Goal: Information Seeking & Learning: Learn about a topic

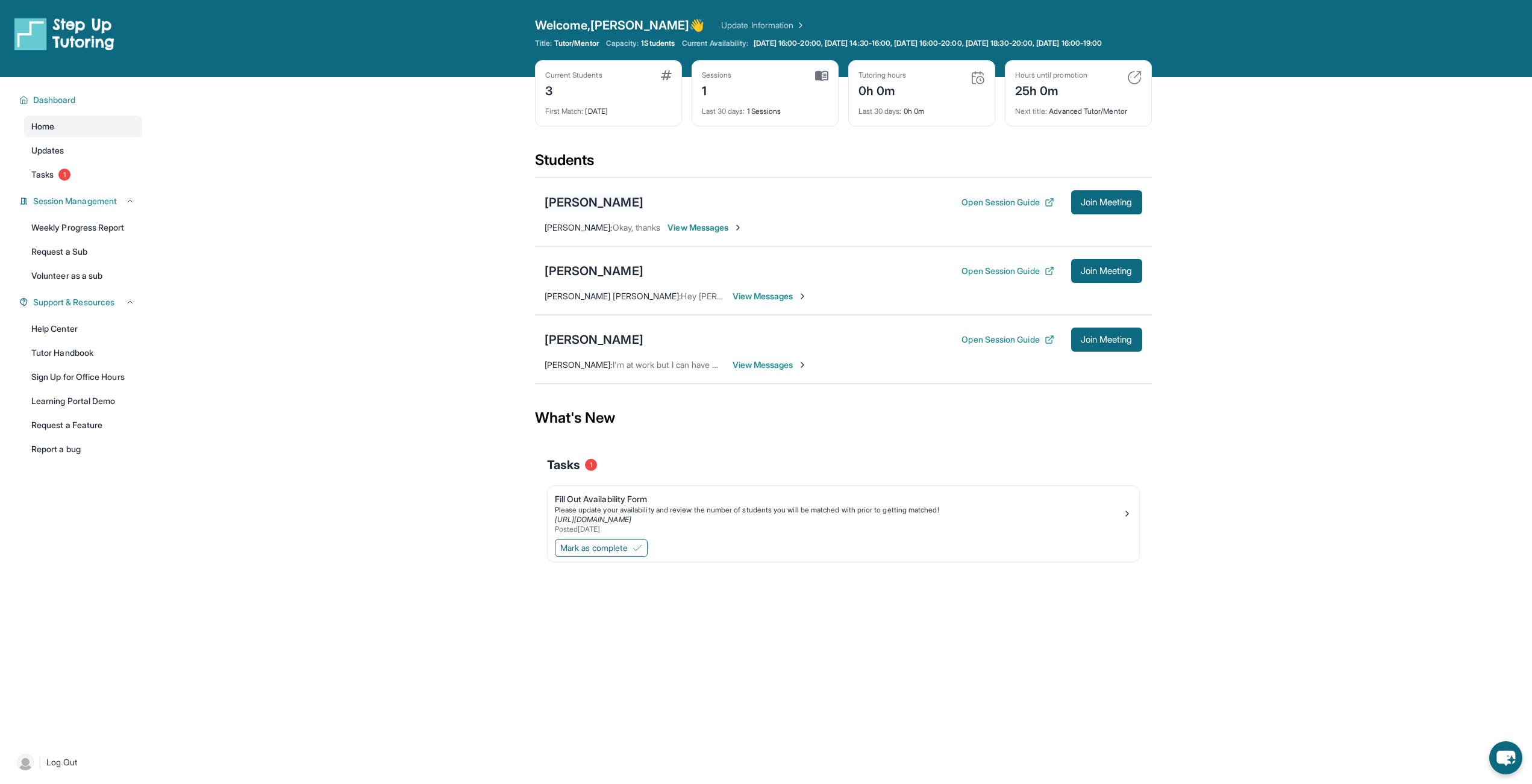
click at [627, 211] on div "[PERSON_NAME]" at bounding box center [594, 202] width 99 height 17
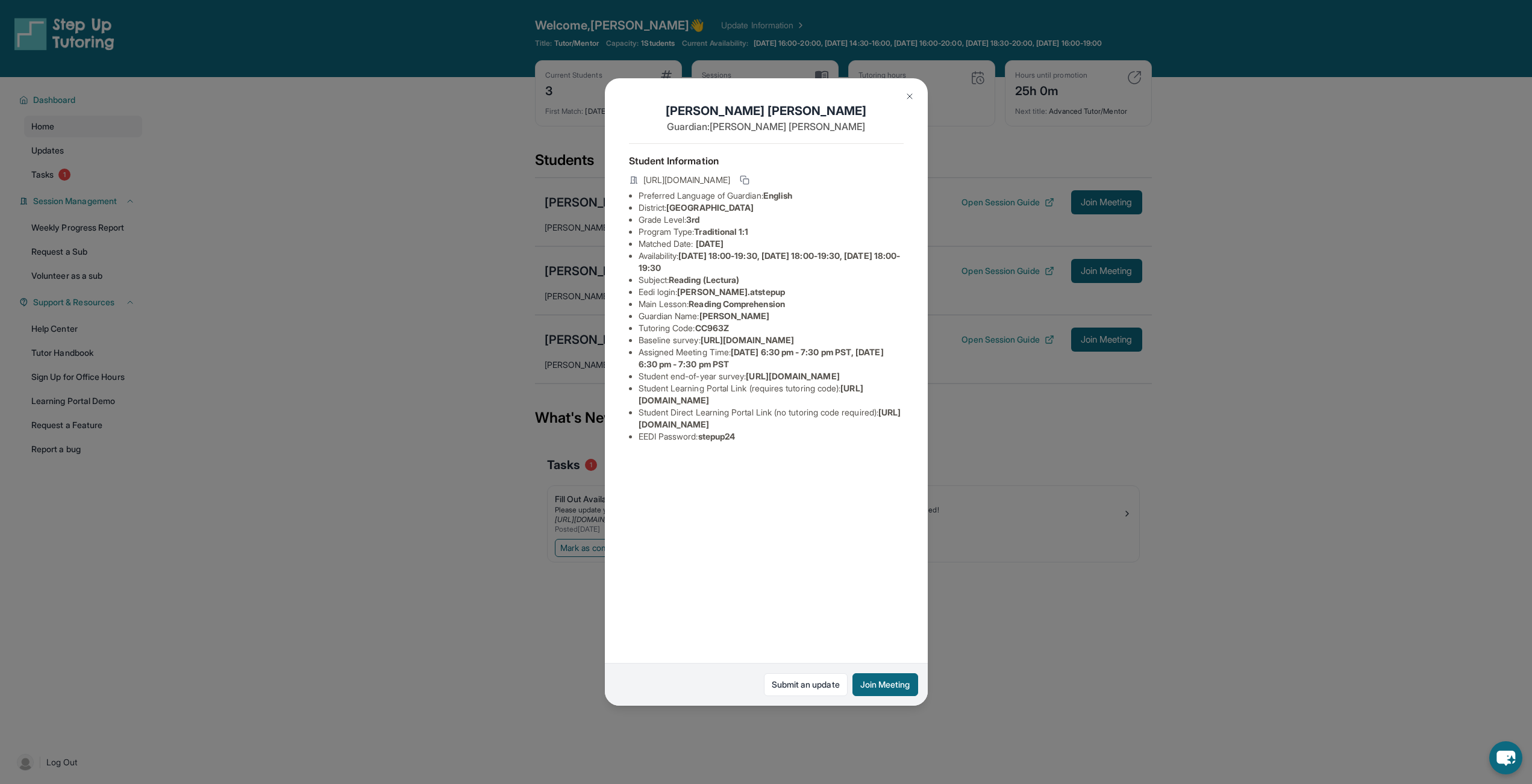
click at [992, 236] on div "[PERSON_NAME] Guardian: [PERSON_NAME] Student Information [URL][DOMAIN_NAME] Pr…" at bounding box center [766, 392] width 1532 height 784
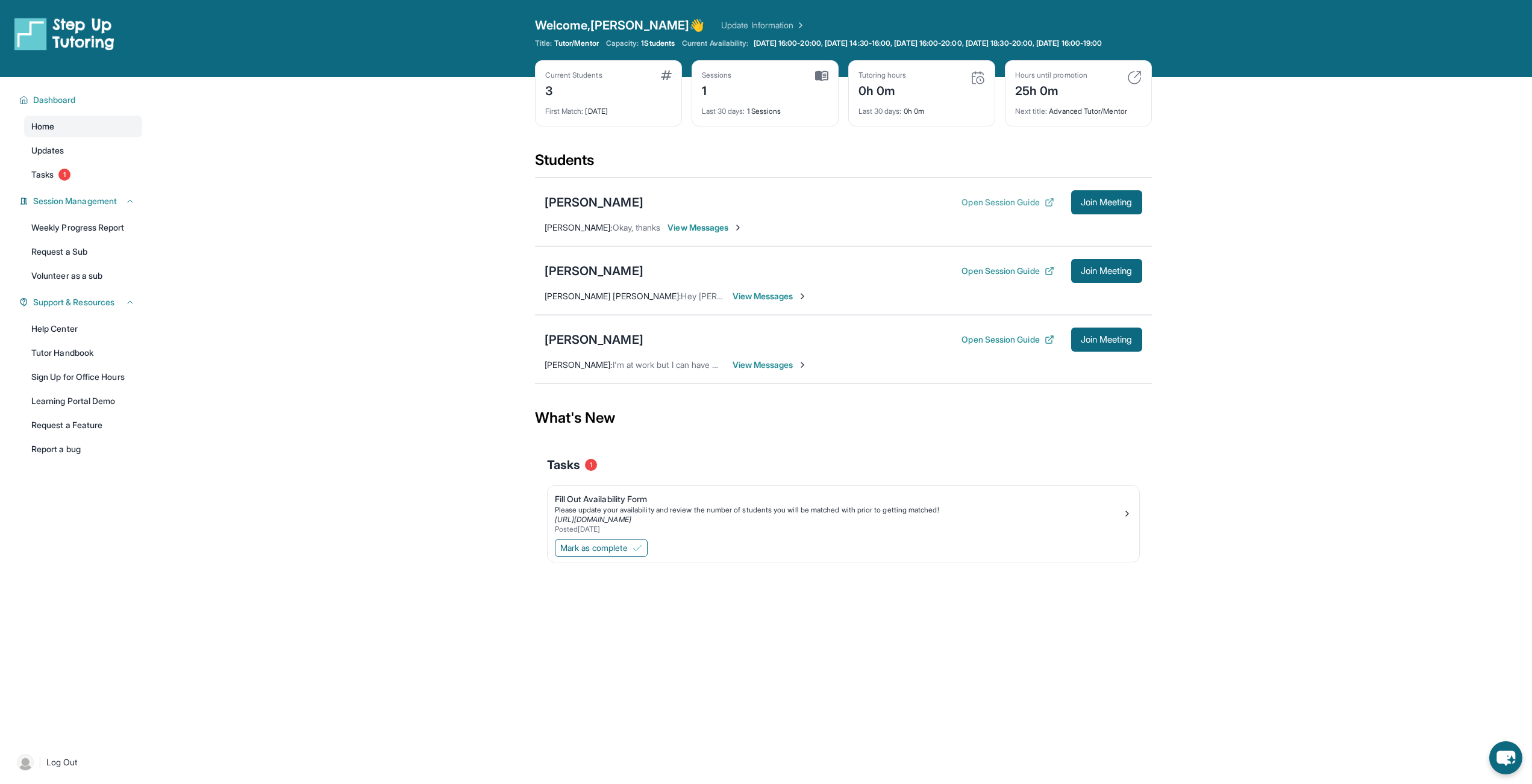
click at [996, 209] on button "Open Session Guide" at bounding box center [1007, 202] width 93 height 12
click at [610, 211] on div "[PERSON_NAME]" at bounding box center [594, 202] width 99 height 17
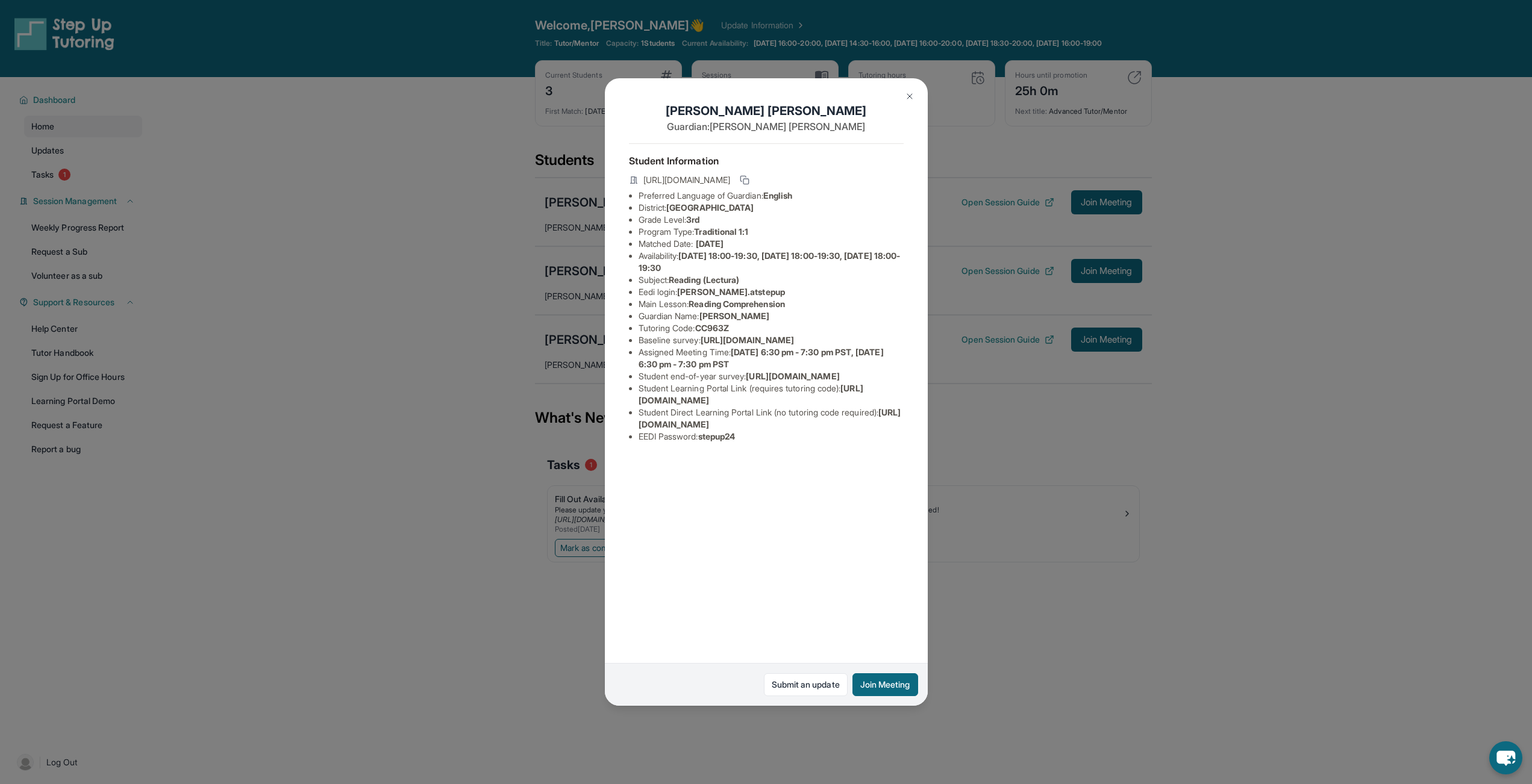
drag, startPoint x: 909, startPoint y: 96, endPoint x: 899, endPoint y: 95, distance: 10.0
click at [899, 95] on button at bounding box center [910, 96] width 24 height 24
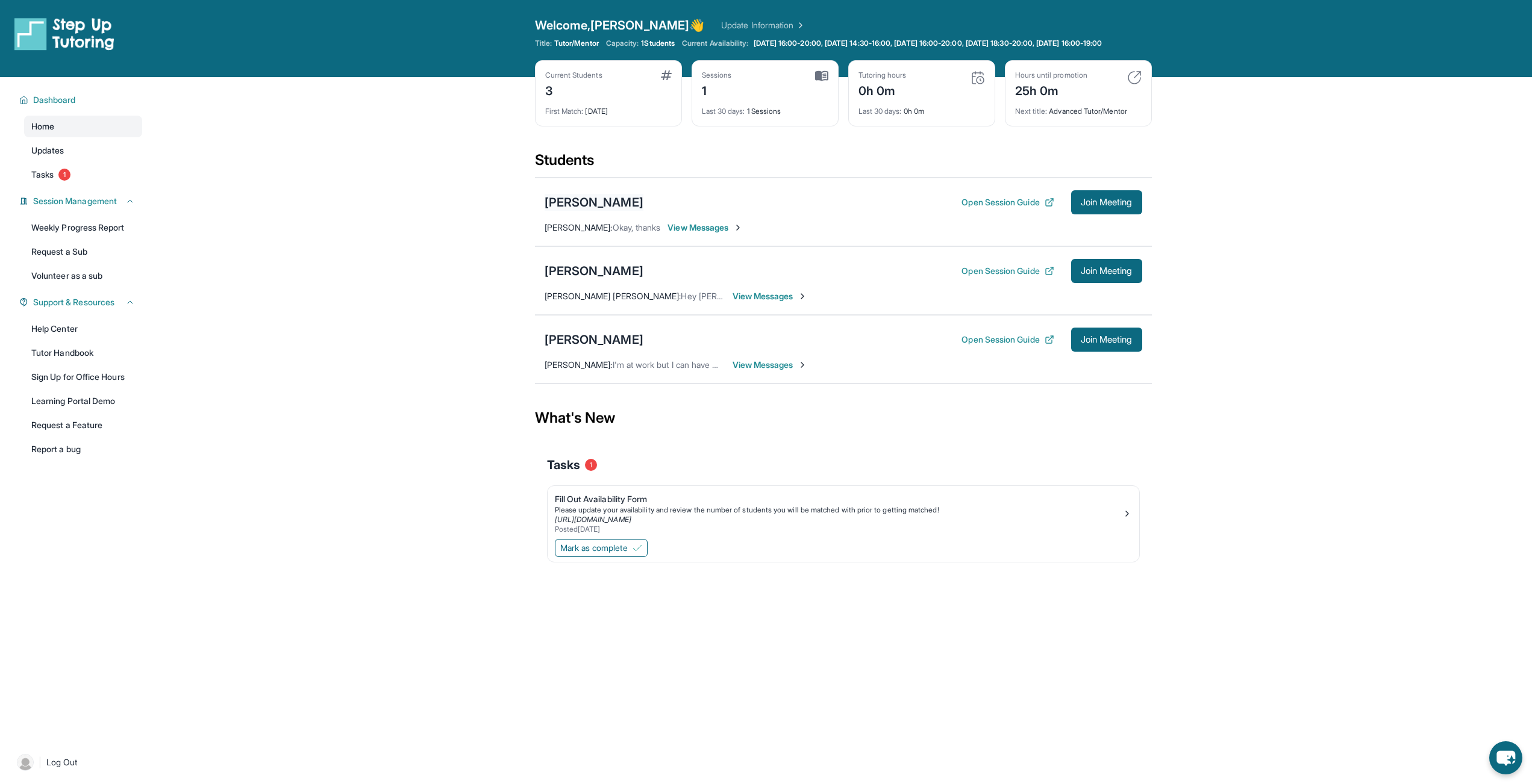
click at [620, 211] on div "[PERSON_NAME]" at bounding box center [594, 202] width 99 height 17
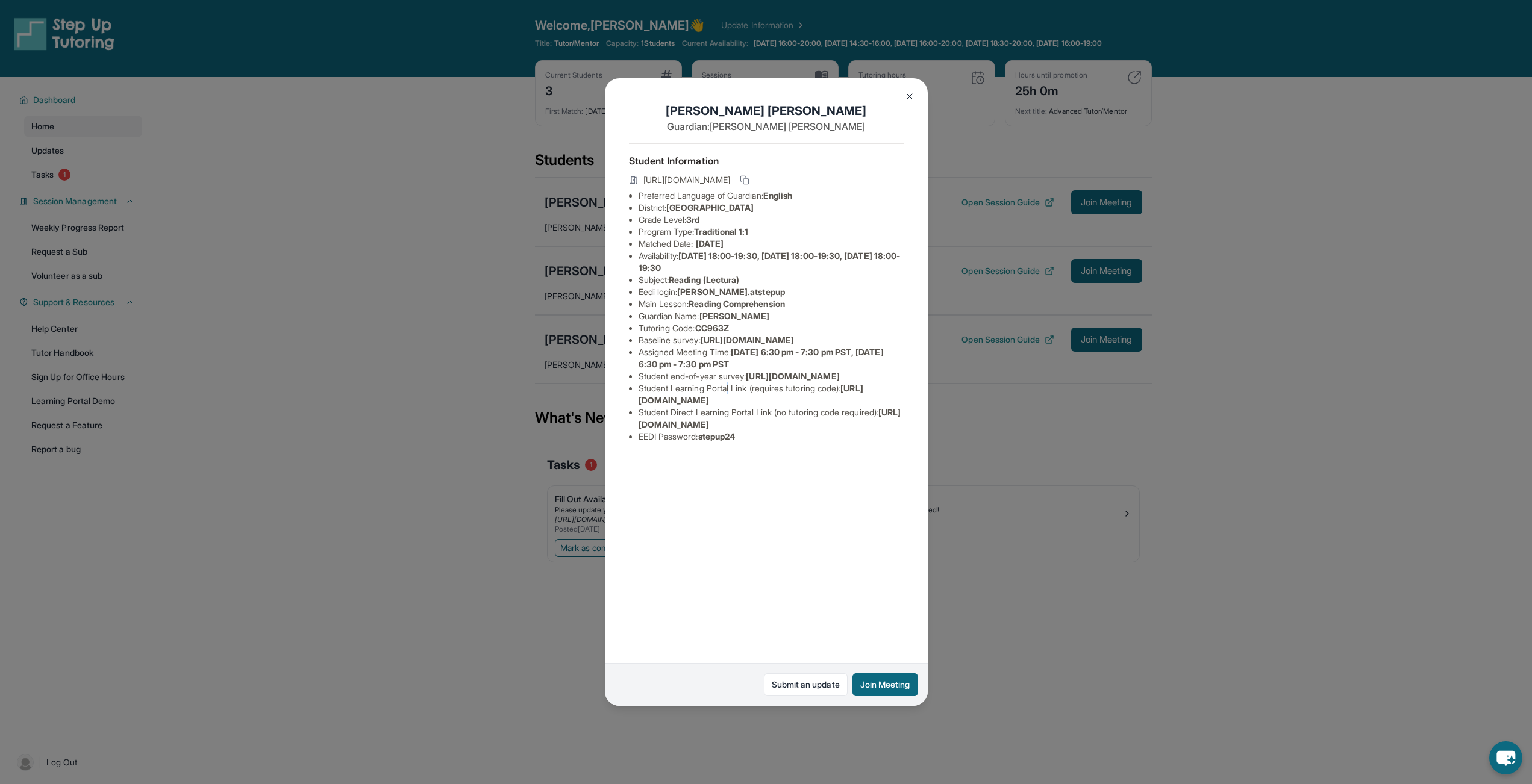
click at [734, 407] on li "Student Learning Portal Link (requires tutoring code) : [URL][DOMAIN_NAME]" at bounding box center [770, 395] width 265 height 24
drag, startPoint x: 753, startPoint y: 474, endPoint x: 848, endPoint y: 472, distance: 95.0
click at [847, 407] on li "Student Learning Portal Link (requires tutoring code) : [URL][DOMAIN_NAME]" at bounding box center [770, 395] width 265 height 24
click at [848, 407] on li "Student Learning Portal Link (requires tutoring code) : [URL][DOMAIN_NAME]" at bounding box center [770, 395] width 265 height 24
click at [746, 430] on li "Student Direct Learning Portal Link (no tutoring code required) : [URL][DOMAIN_…" at bounding box center [770, 419] width 265 height 24
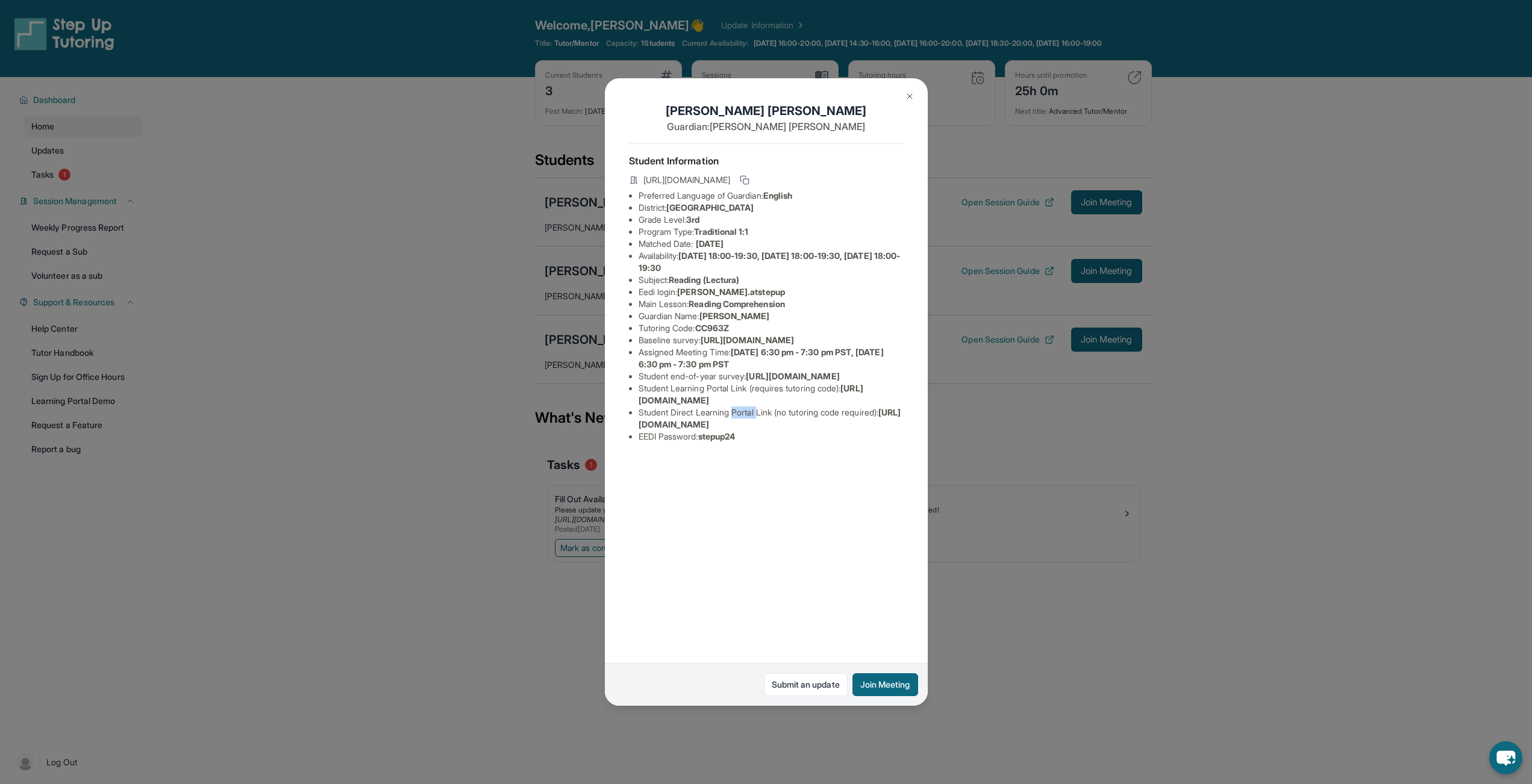
click at [746, 430] on li "Student Direct Learning Portal Link (no tutoring code required) : [URL][DOMAIN_…" at bounding box center [770, 419] width 265 height 24
click at [657, 215] on li "Grade Level: 3rd" at bounding box center [770, 220] width 265 height 12
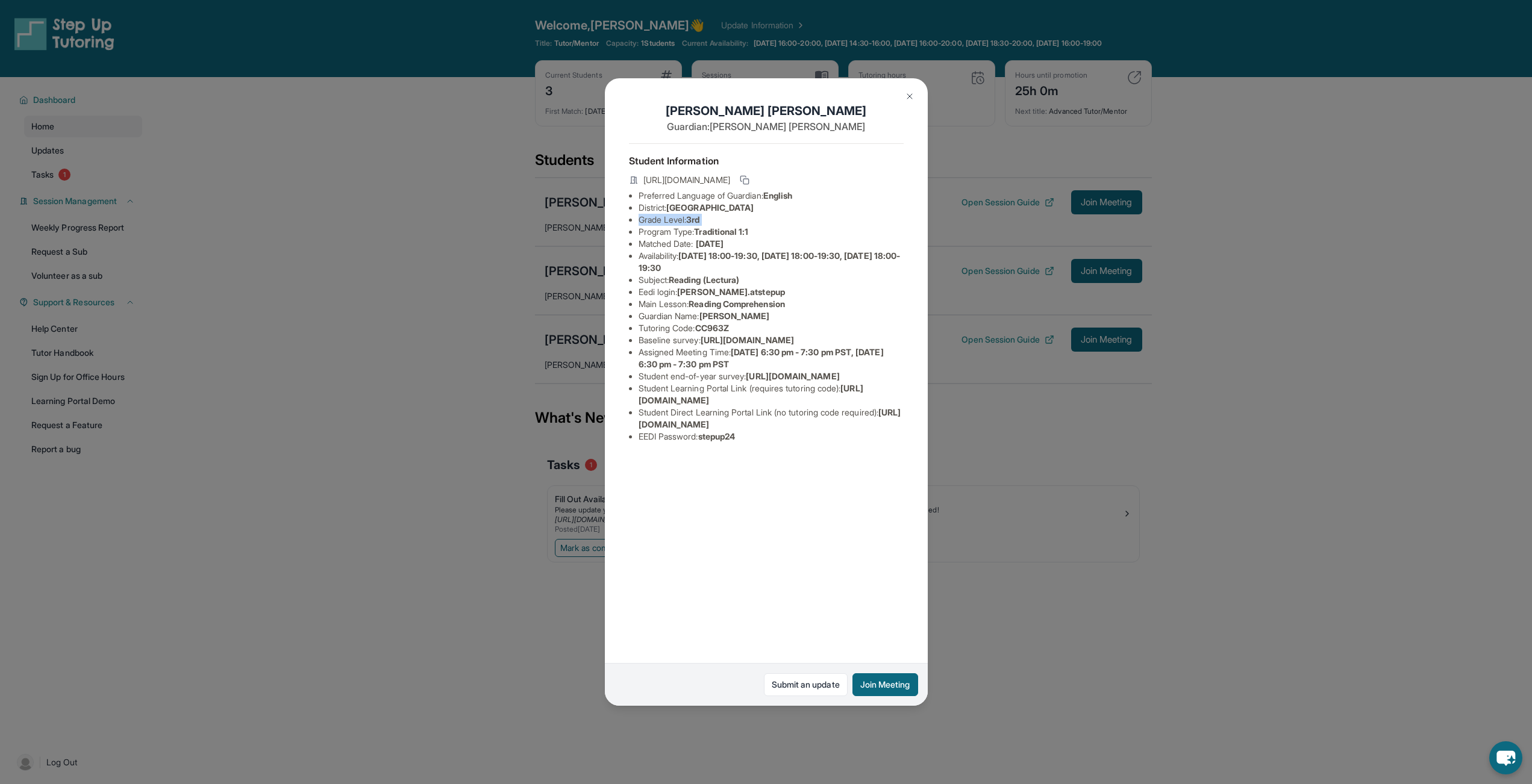
drag, startPoint x: 657, startPoint y: 215, endPoint x: 713, endPoint y: 229, distance: 57.7
click at [658, 215] on li "Grade Level: 3rd" at bounding box center [770, 220] width 265 height 12
click at [720, 229] on span "Traditional 1:1" at bounding box center [722, 231] width 54 height 10
click at [723, 243] on span "[DATE]" at bounding box center [710, 243] width 28 height 10
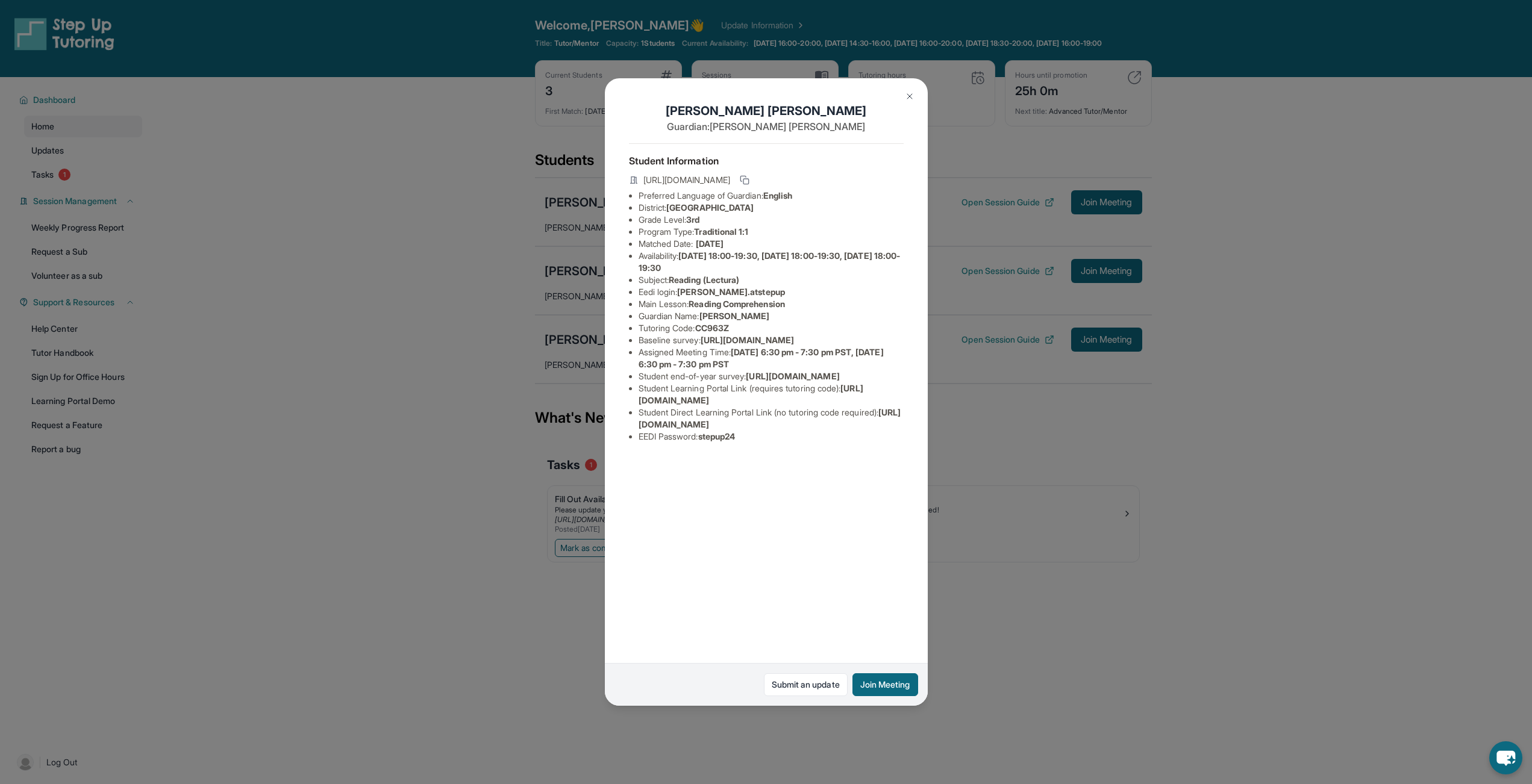
click at [723, 243] on span "[DATE]" at bounding box center [710, 243] width 28 height 10
click at [723, 244] on span "[DATE]" at bounding box center [710, 243] width 28 height 10
click at [720, 280] on span "Reading (Lectura)" at bounding box center [704, 280] width 70 height 10
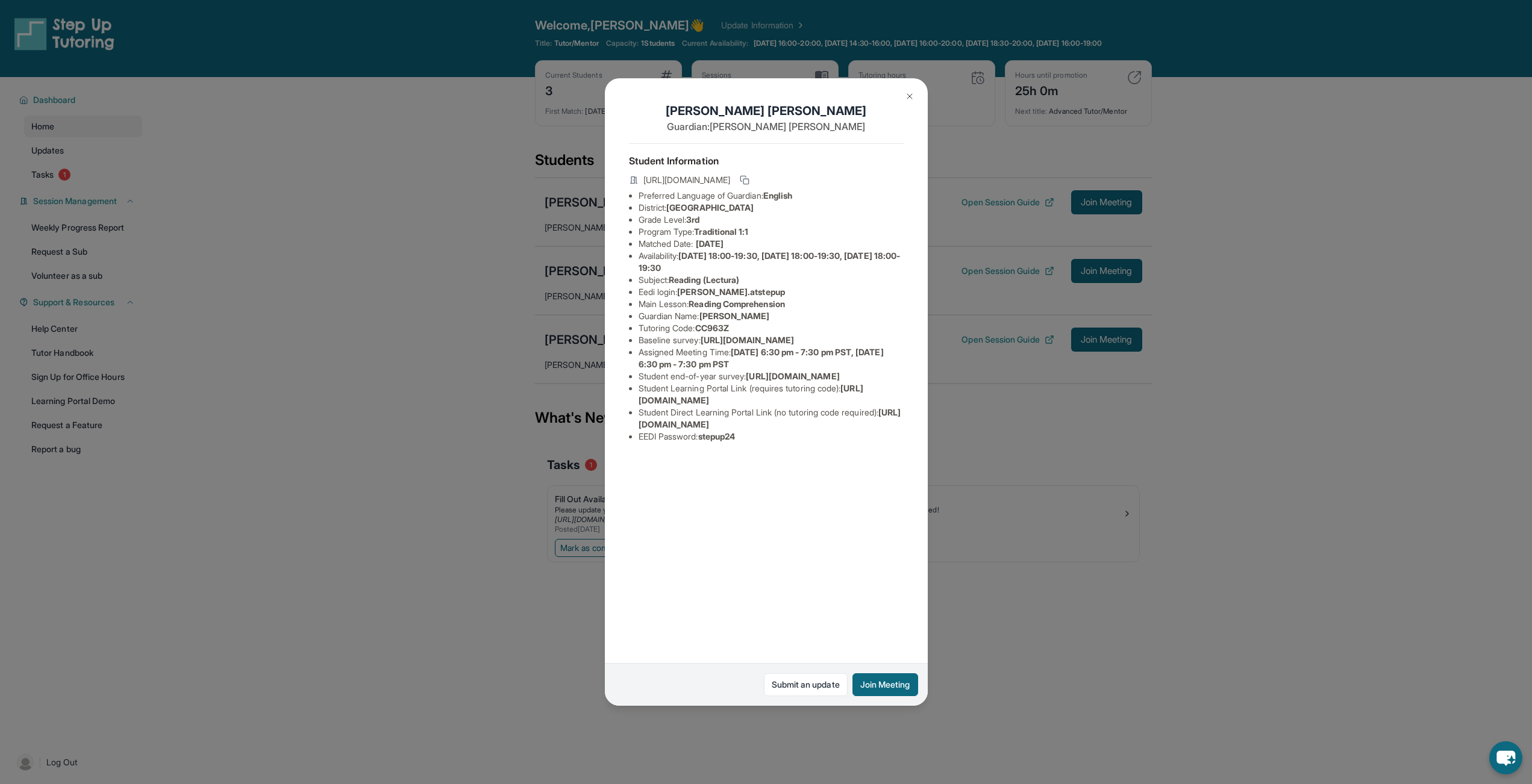
click at [731, 294] on span "[PERSON_NAME].atstepup" at bounding box center [731, 291] width 108 height 10
click at [709, 295] on span "[PERSON_NAME].atstepup" at bounding box center [731, 291] width 108 height 10
click at [743, 303] on span "Reading Comprehension" at bounding box center [737, 303] width 95 height 10
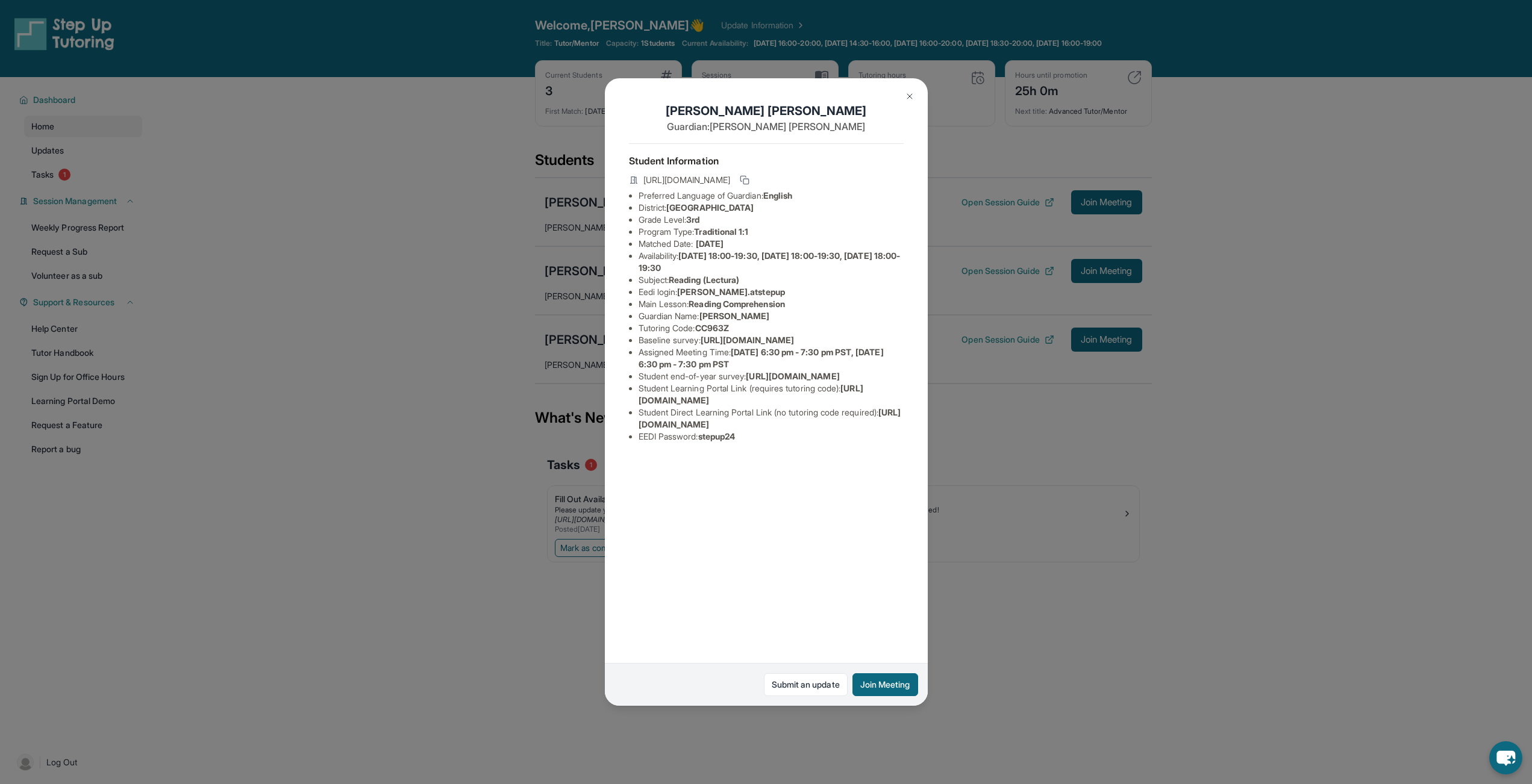
click at [721, 306] on span "Reading Comprehension" at bounding box center [737, 303] width 95 height 10
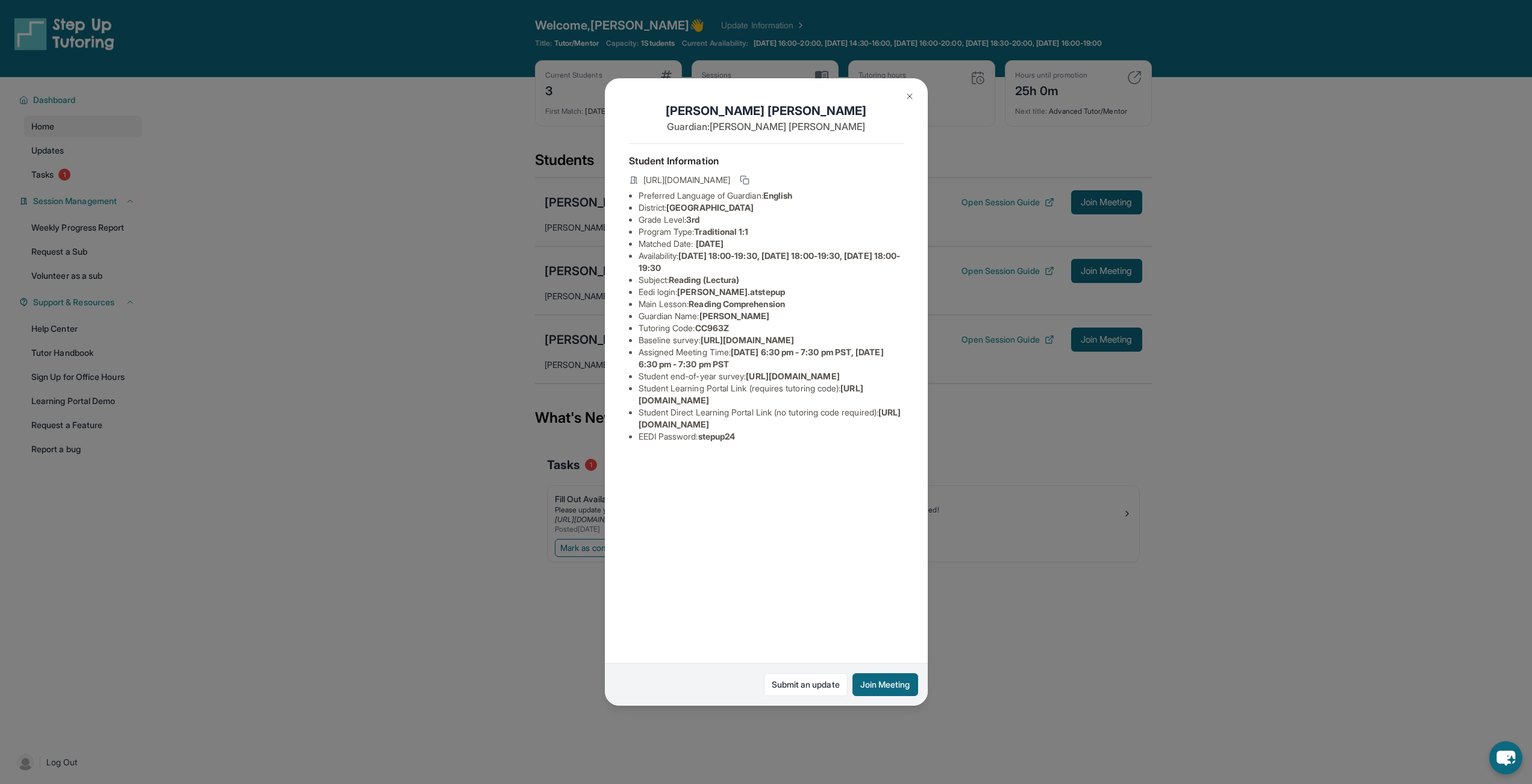
click at [723, 315] on span "[PERSON_NAME]" at bounding box center [734, 315] width 70 height 10
click at [724, 316] on span "[PERSON_NAME]" at bounding box center [734, 315] width 70 height 10
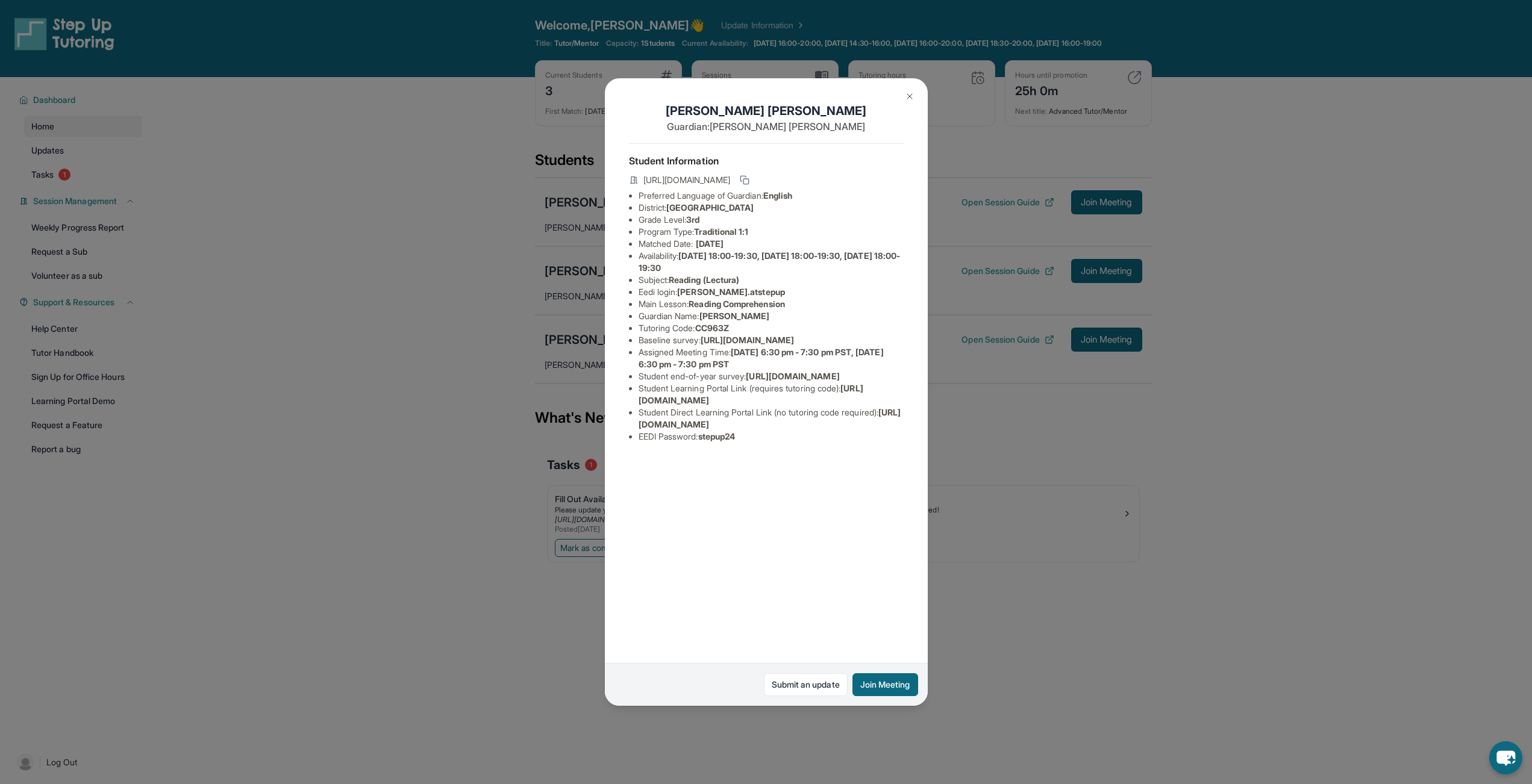
click at [722, 328] on span "CC963Z" at bounding box center [712, 327] width 34 height 10
click at [719, 292] on span "[PERSON_NAME].atstepup" at bounding box center [731, 291] width 108 height 10
click at [718, 324] on span "CC963Z" at bounding box center [712, 327] width 34 height 10
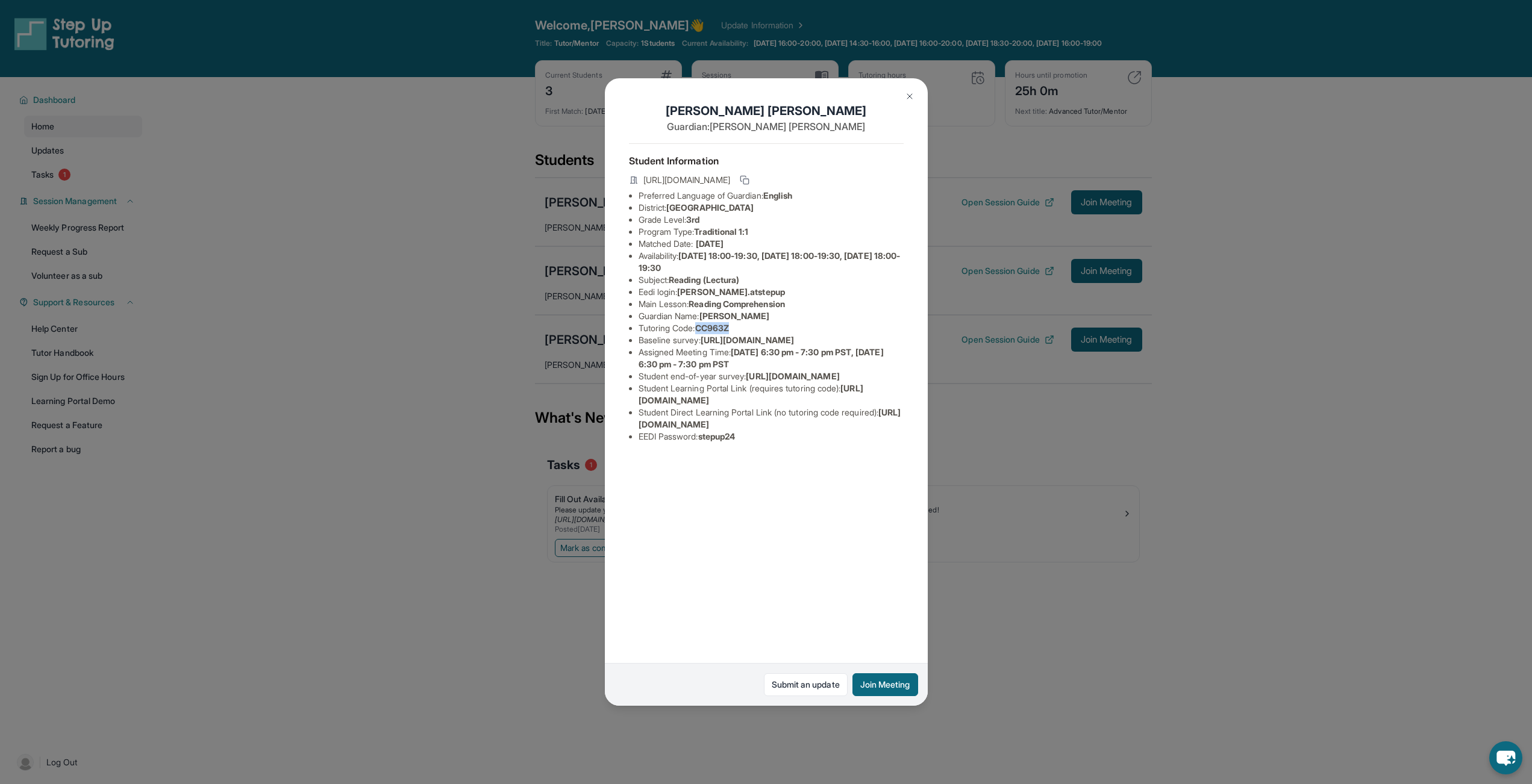
click at [718, 326] on span "CC963Z" at bounding box center [712, 327] width 34 height 10
click at [902, 96] on button at bounding box center [910, 96] width 24 height 24
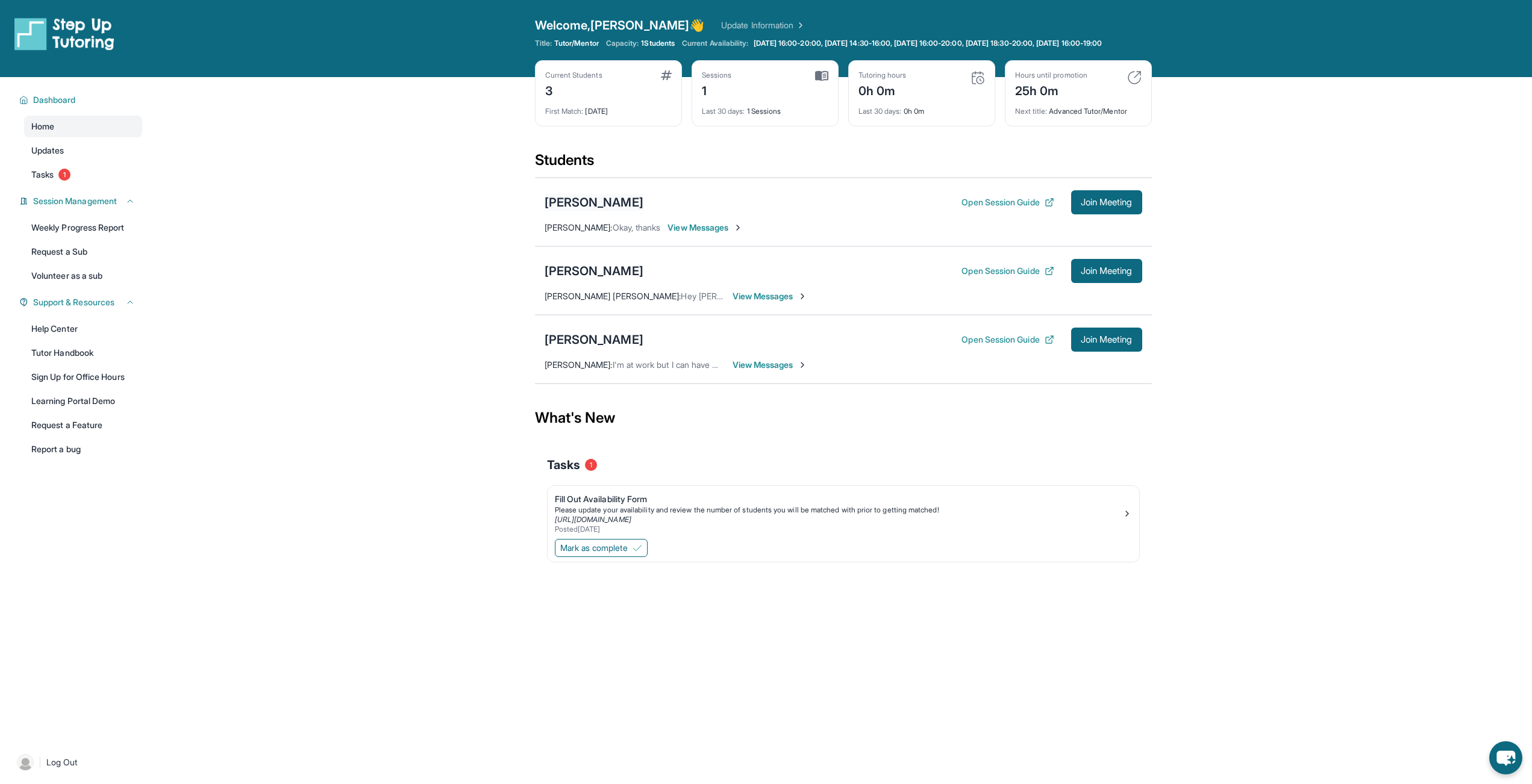
click at [625, 211] on div "[PERSON_NAME]" at bounding box center [594, 202] width 99 height 17
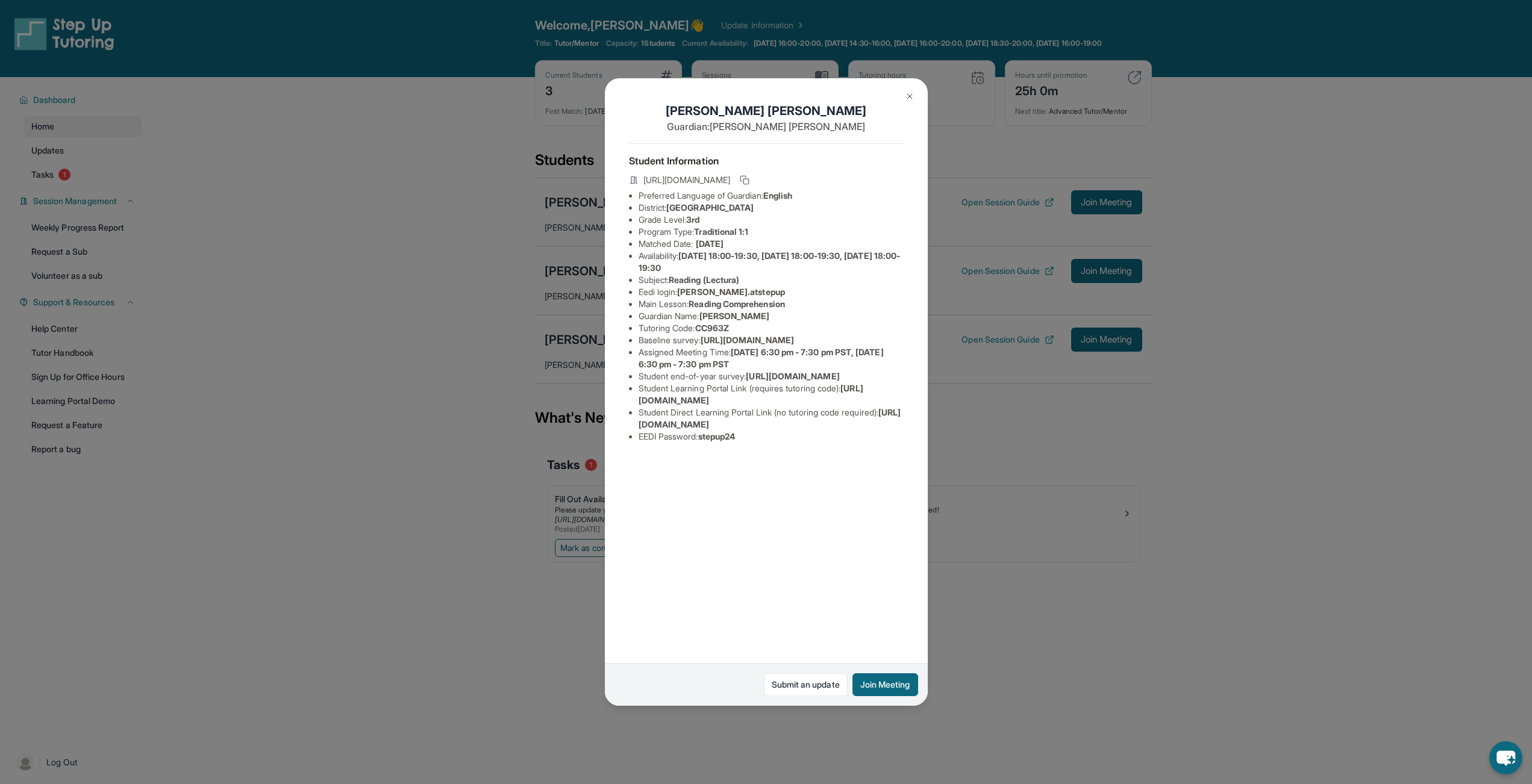
click at [902, 93] on button at bounding box center [910, 96] width 24 height 24
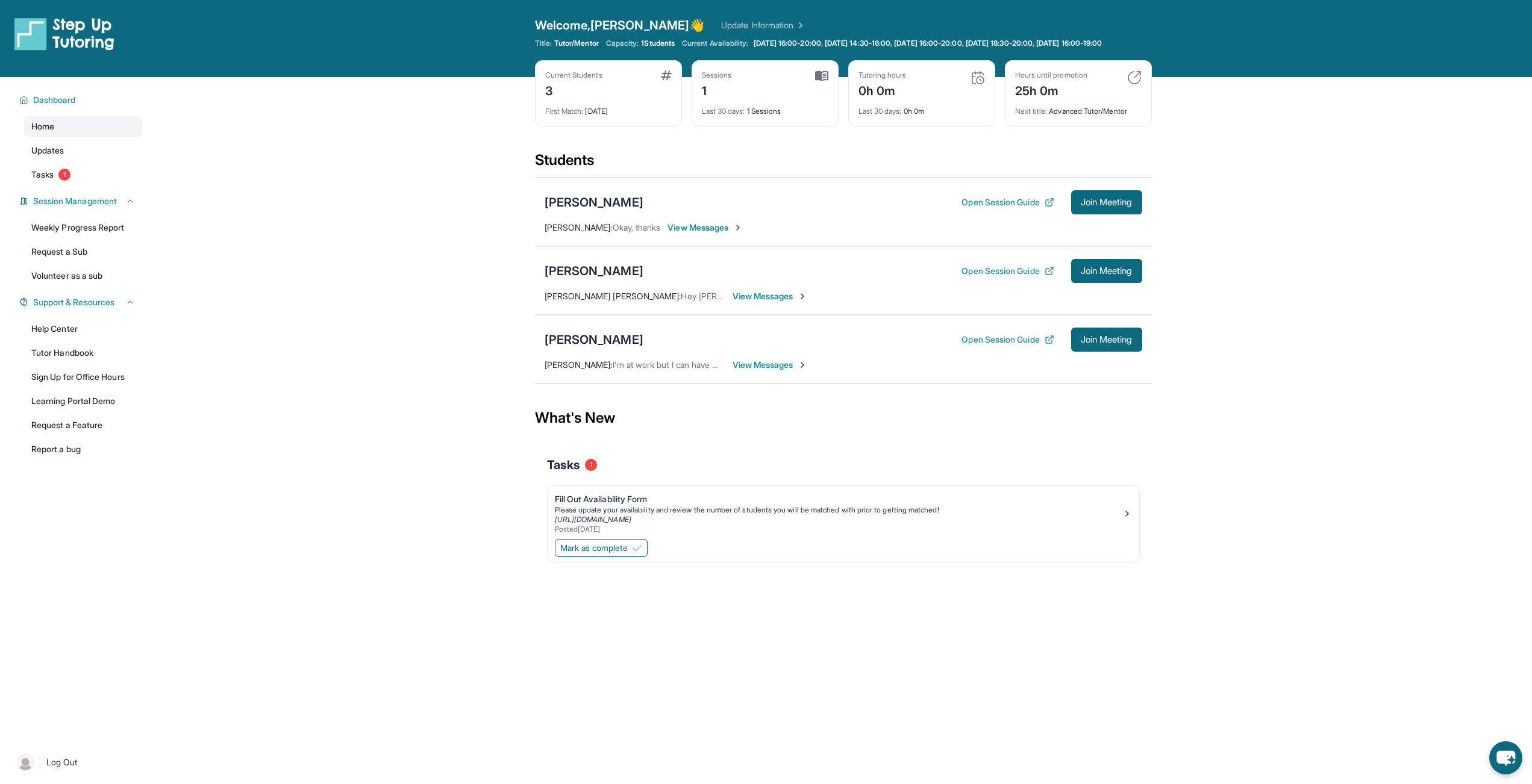
click at [439, 337] on main "Current Students 3 First Match : [DATE] Sessions 1 Last 30 days : 1 Sessions Tu…" at bounding box center [843, 342] width 1378 height 531
